Goal: Task Accomplishment & Management: Manage account settings

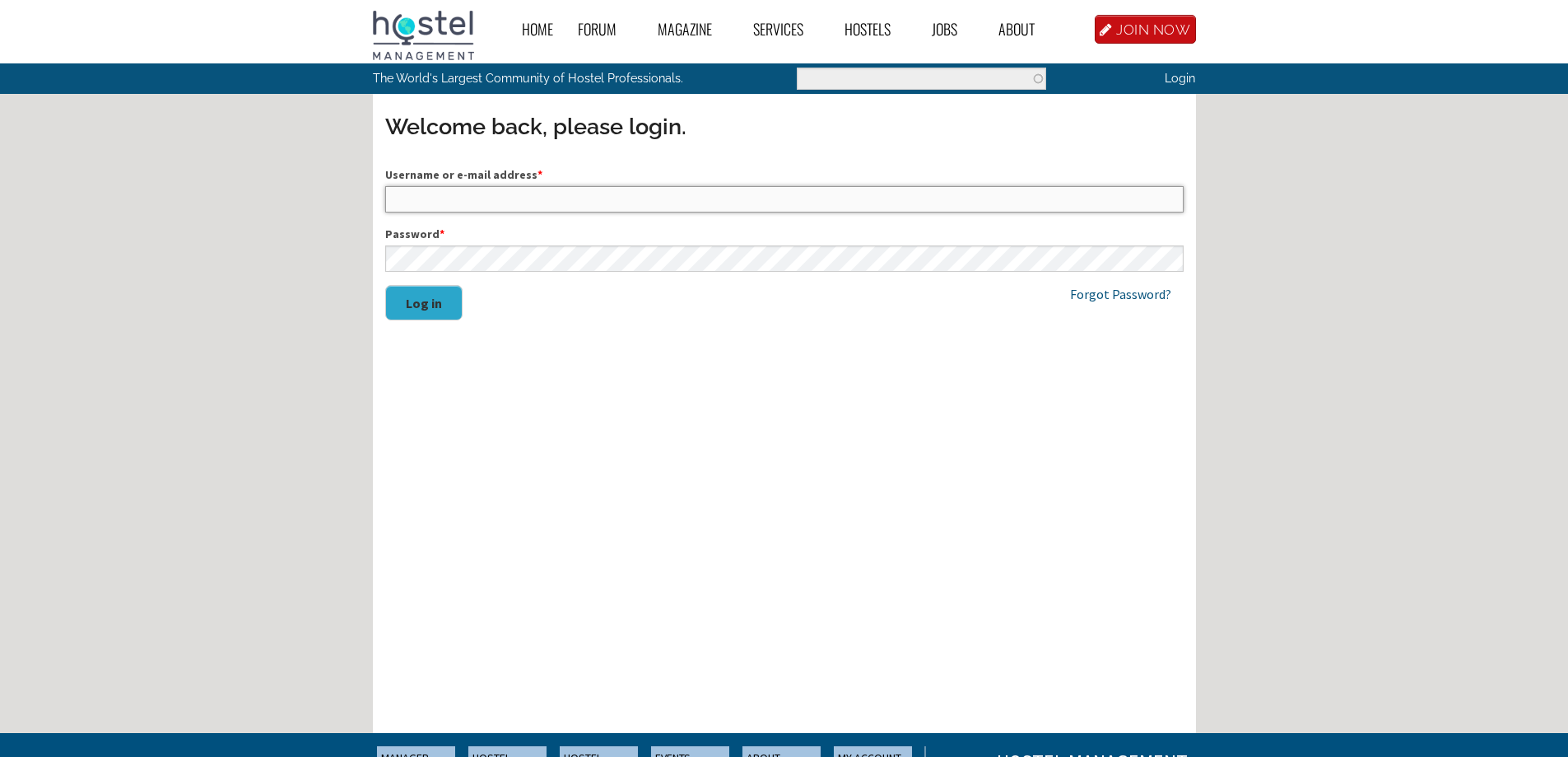
click at [466, 200] on input "Username or e-mail address *" at bounding box center [785, 199] width 799 height 27
type input "[EMAIL_ADDRESS][DOMAIN_NAME]"
click at [1115, 293] on link "Forgot Password?" at bounding box center [1120, 294] width 101 height 17
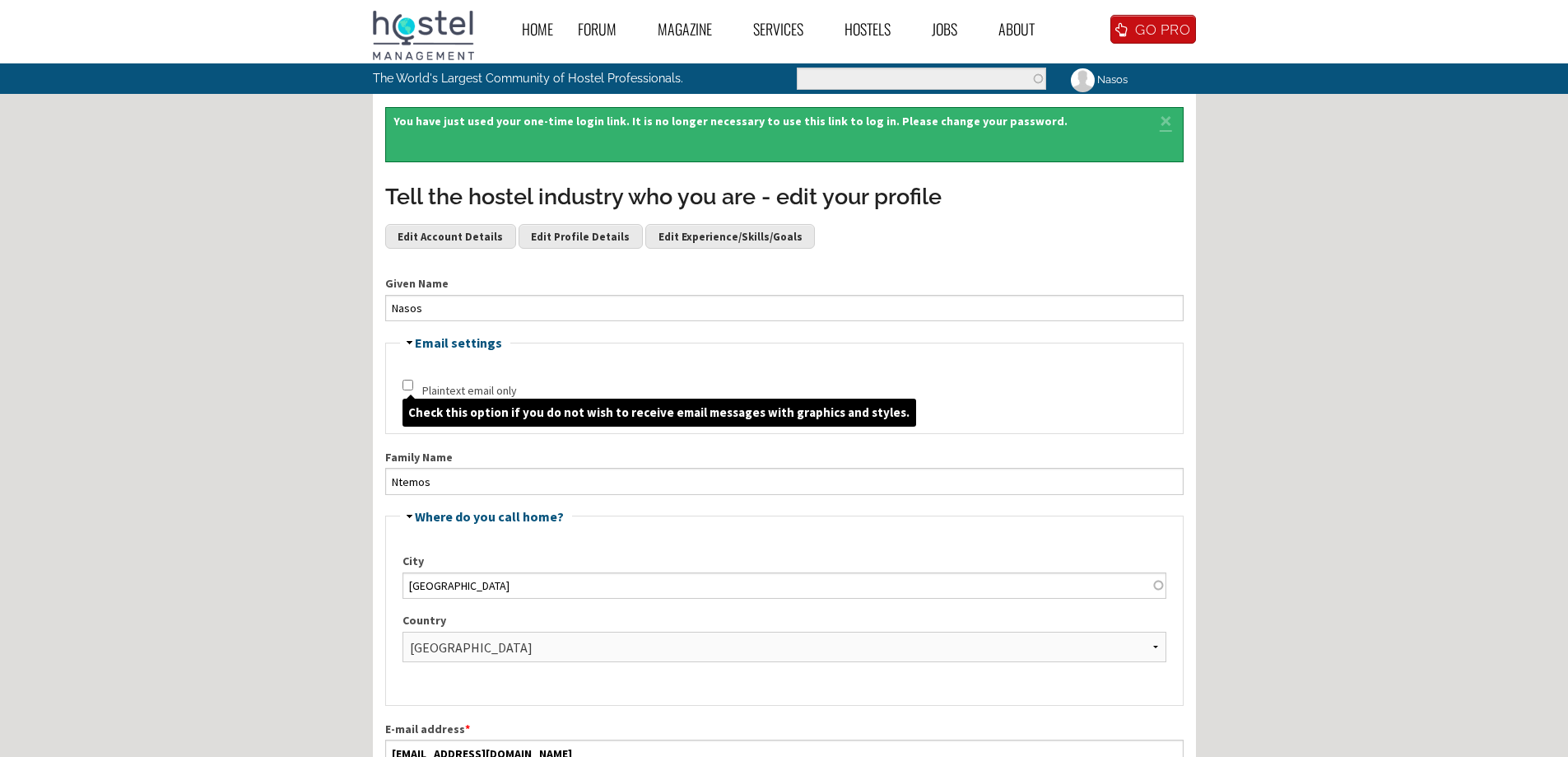
click at [407, 389] on input "Plaintext email only" at bounding box center [407, 385] width 11 height 11
checkbox input "true"
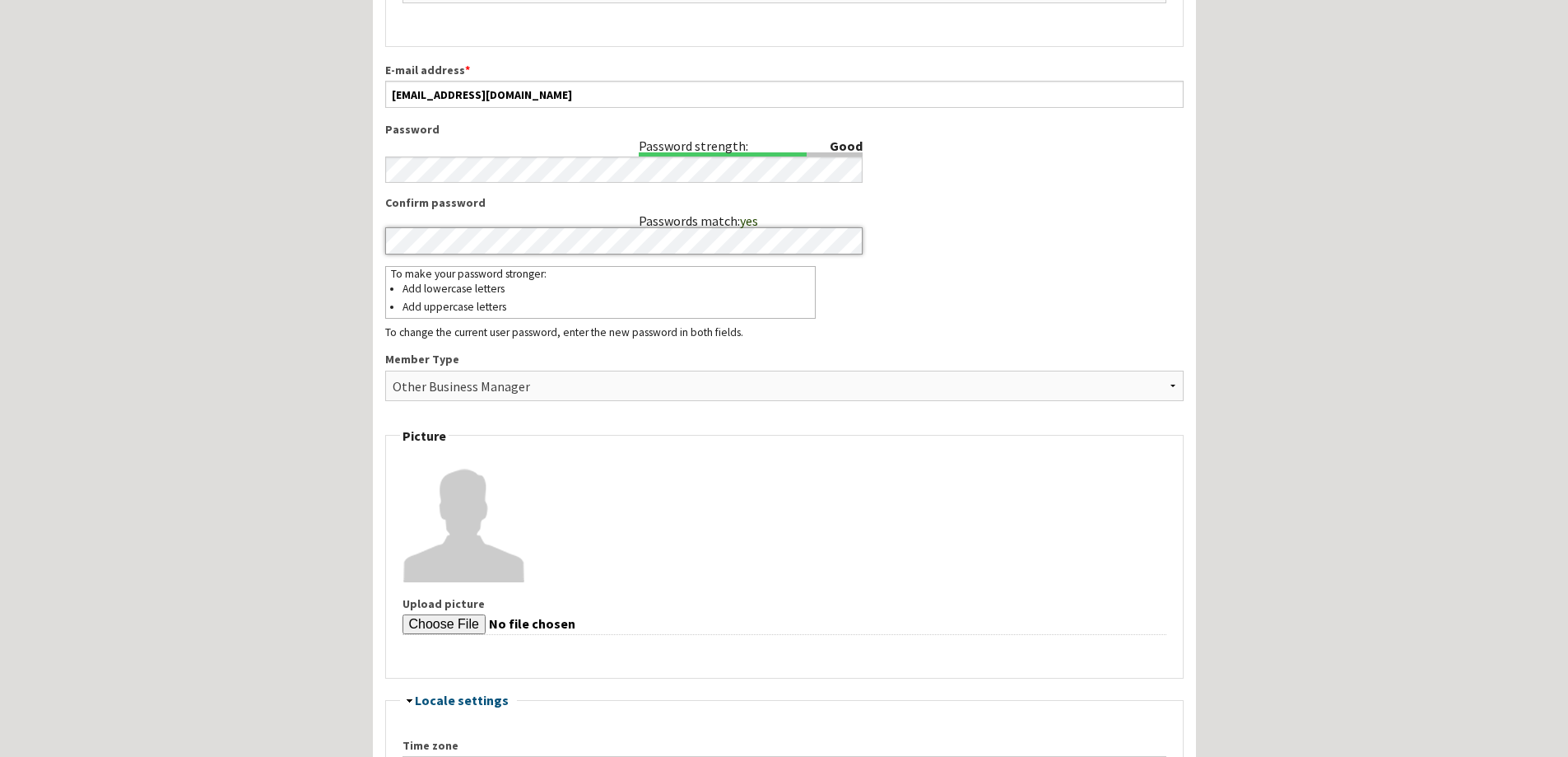
scroll to position [741, 0]
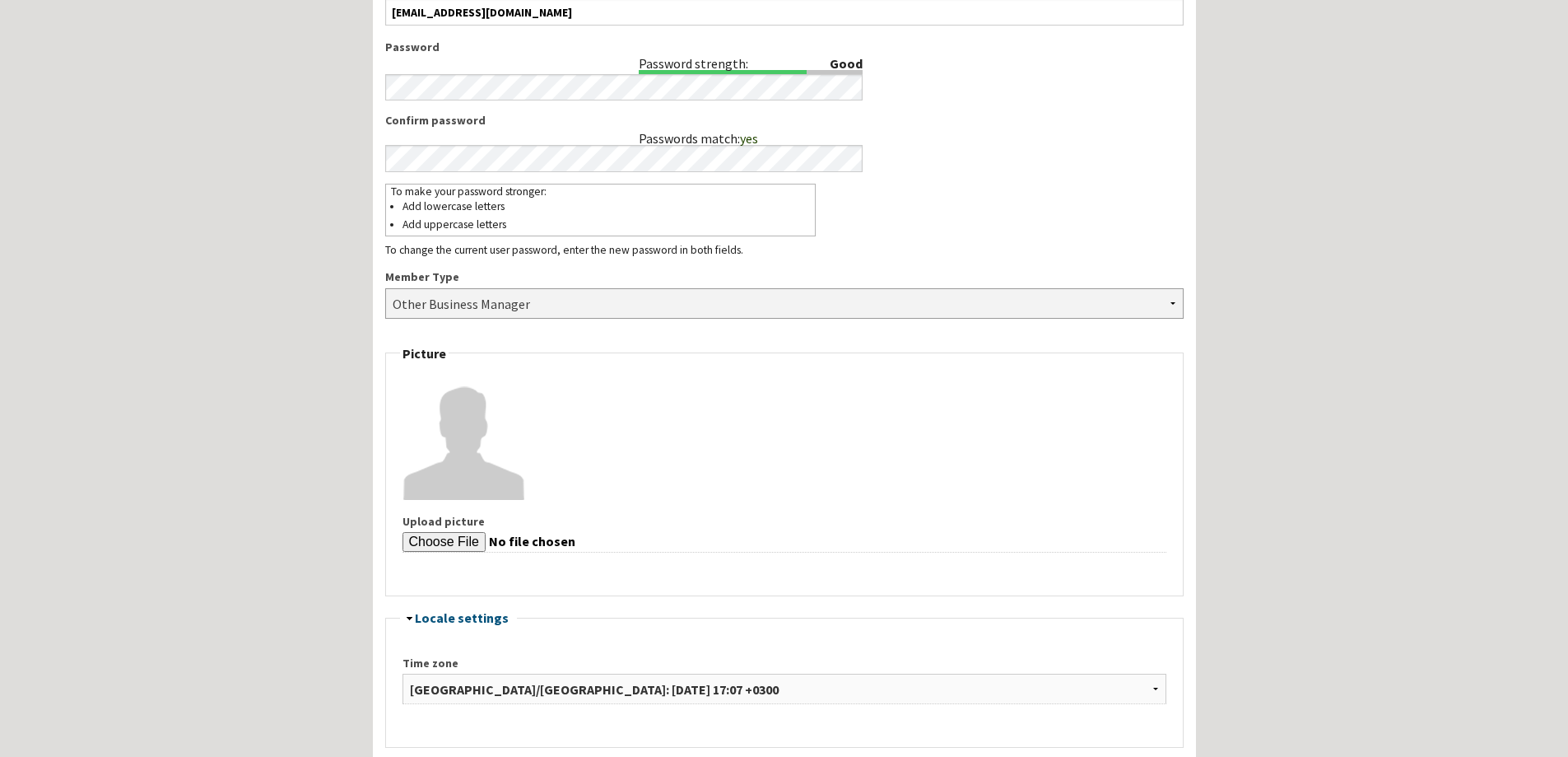
click at [1172, 298] on select "- None - Hostel Owner Hostel Manager Hostel Investor Hostel Staff Hostel Volunt…" at bounding box center [785, 303] width 799 height 30
click at [1383, 403] on div "Home Forum « Back Forum Forums Index « Back Forums Index New Posts Recent Activ…" at bounding box center [784, 250] width 1568 height 1983
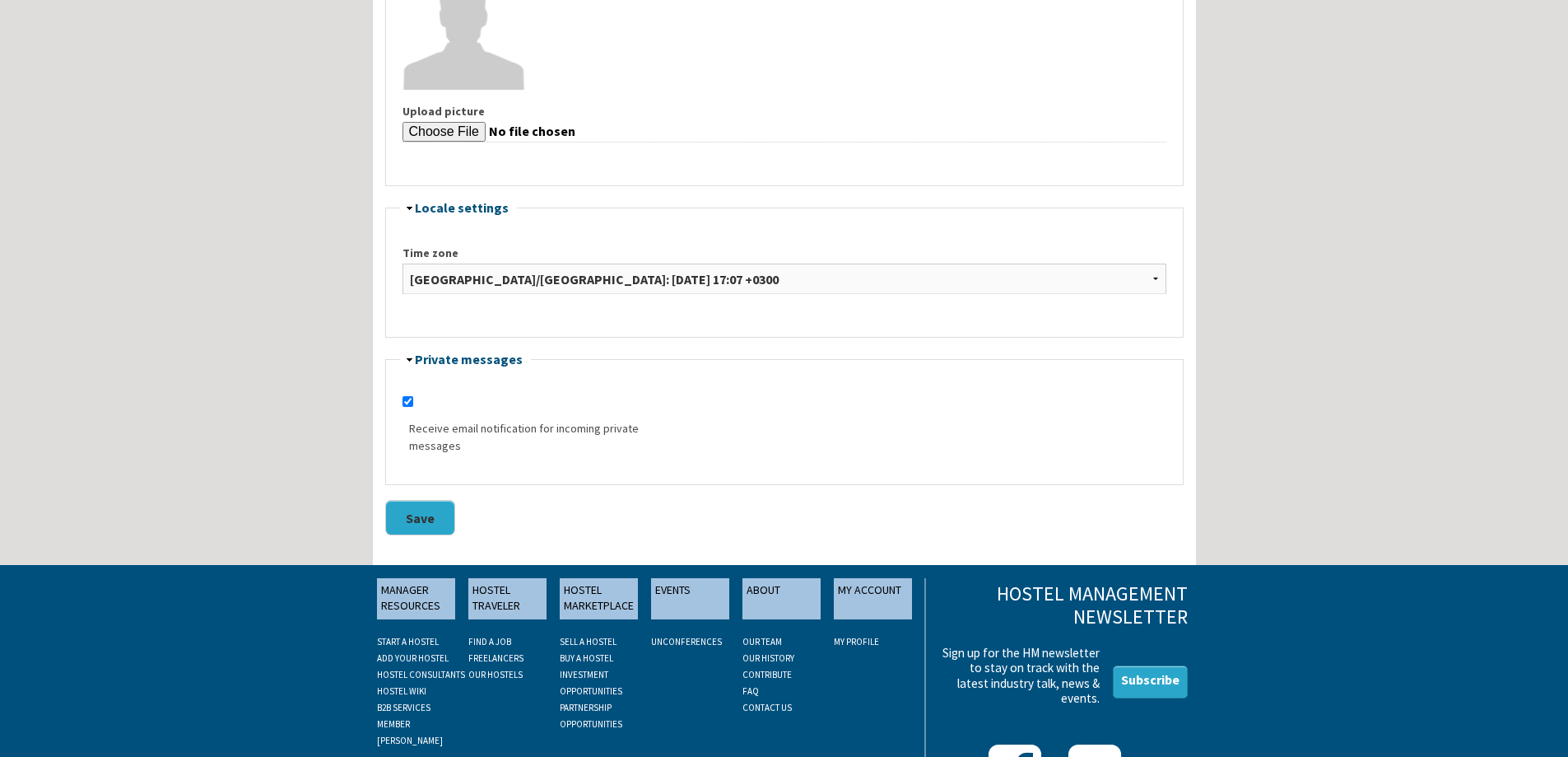
scroll to position [1153, 0]
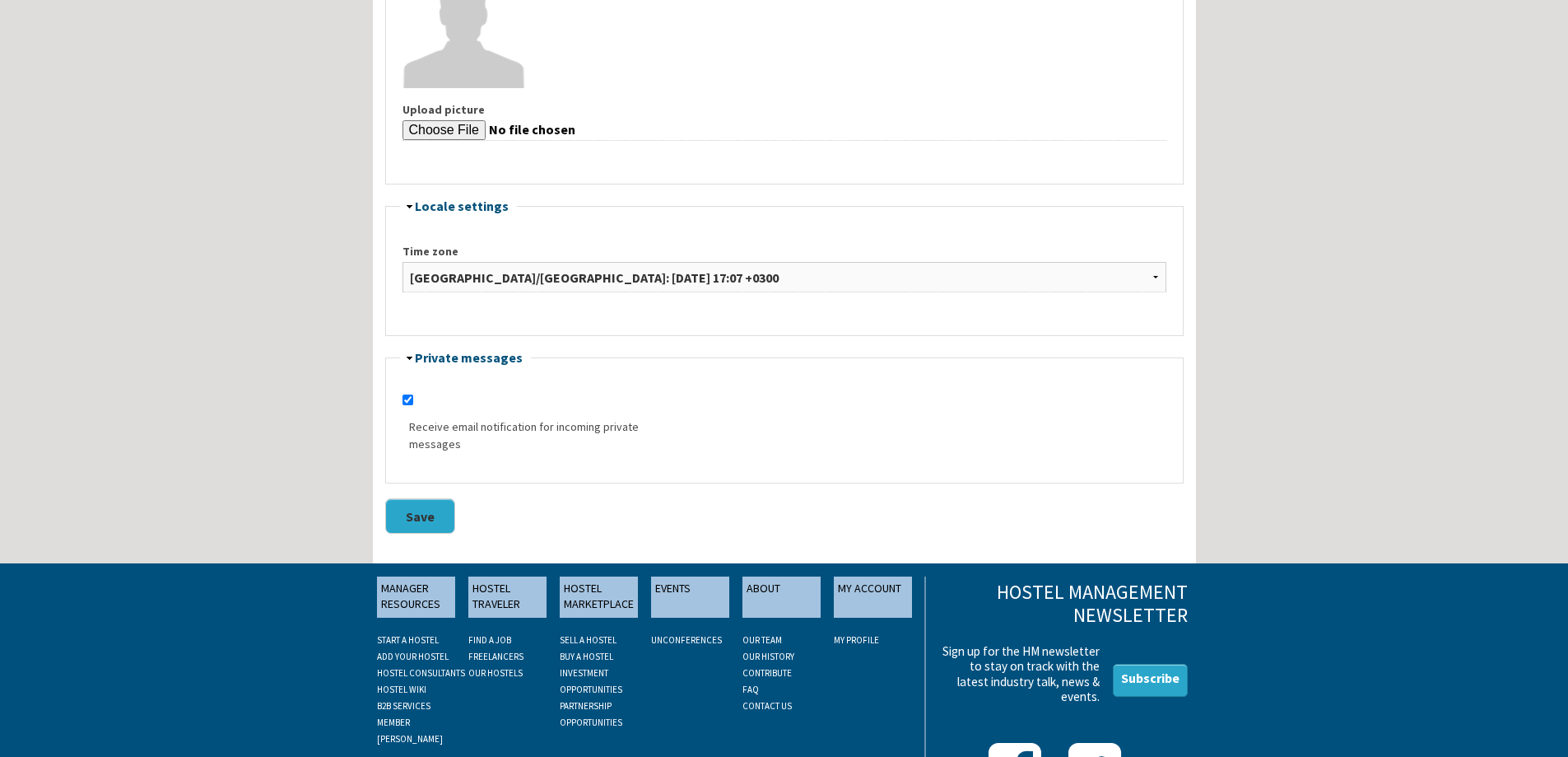
click at [444, 505] on button "Save" at bounding box center [420, 515] width 70 height 35
